Goal: Use online tool/utility: Use online tool/utility

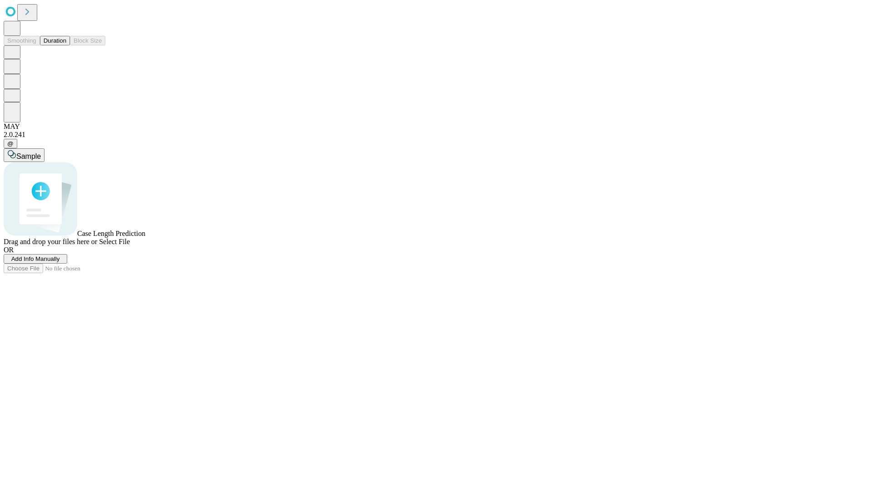
click at [66, 45] on button "Duration" at bounding box center [55, 41] width 30 height 10
click at [41, 153] on span "Sample" at bounding box center [28, 157] width 25 height 8
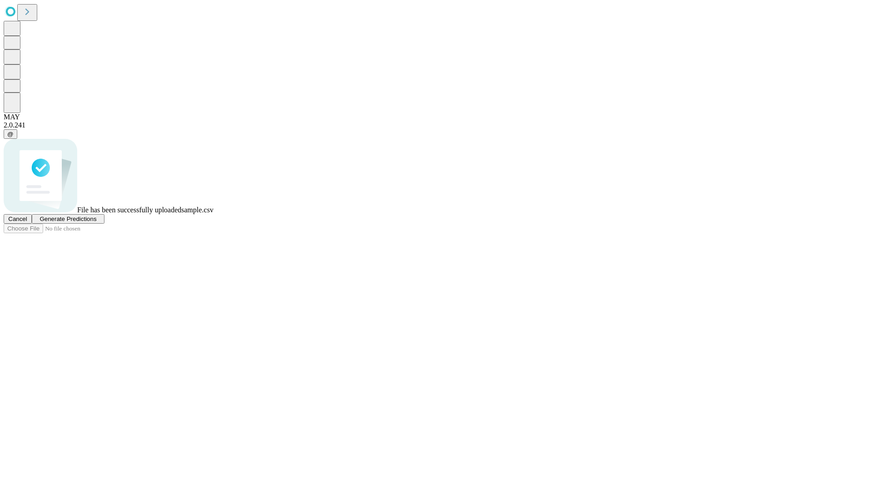
click at [96, 222] on span "Generate Predictions" at bounding box center [68, 219] width 57 height 7
